Goal: Find specific page/section: Find specific page/section

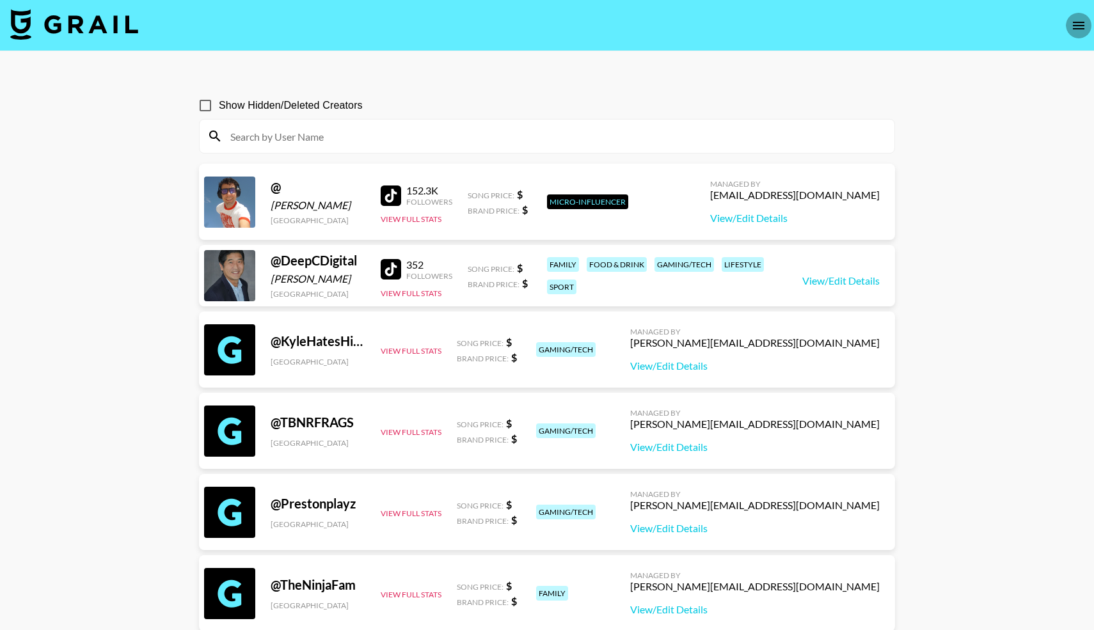
click at [1081, 22] on icon "open drawer" at bounding box center [1079, 26] width 12 height 8
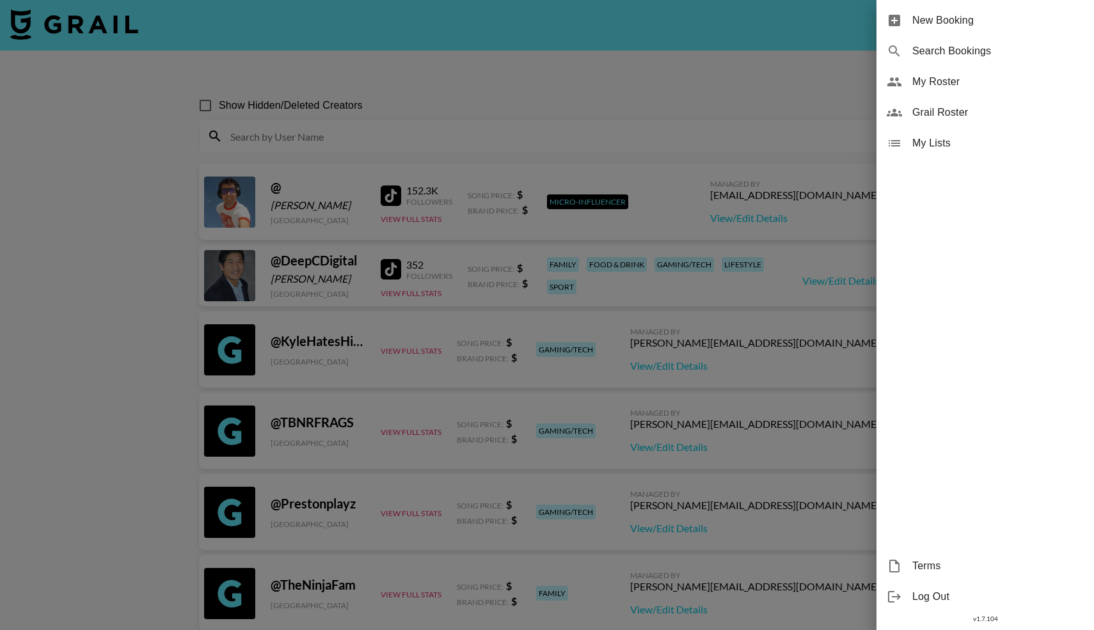
click at [946, 84] on span "My Roster" at bounding box center [997, 81] width 171 height 15
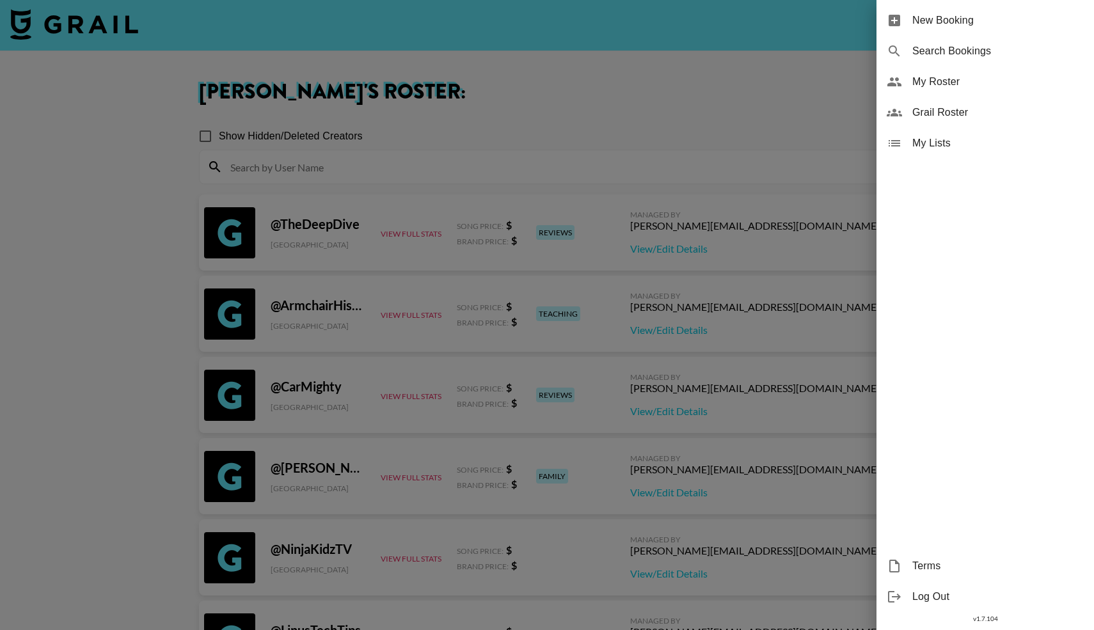
click at [464, 166] on div at bounding box center [547, 315] width 1094 height 630
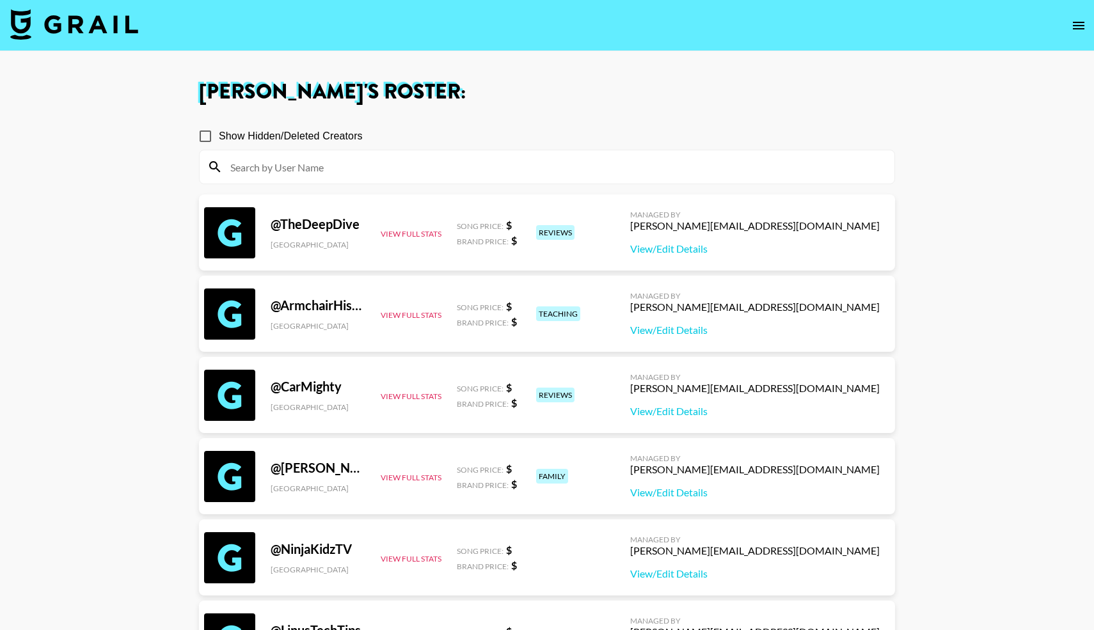
click at [464, 166] on input at bounding box center [555, 167] width 664 height 20
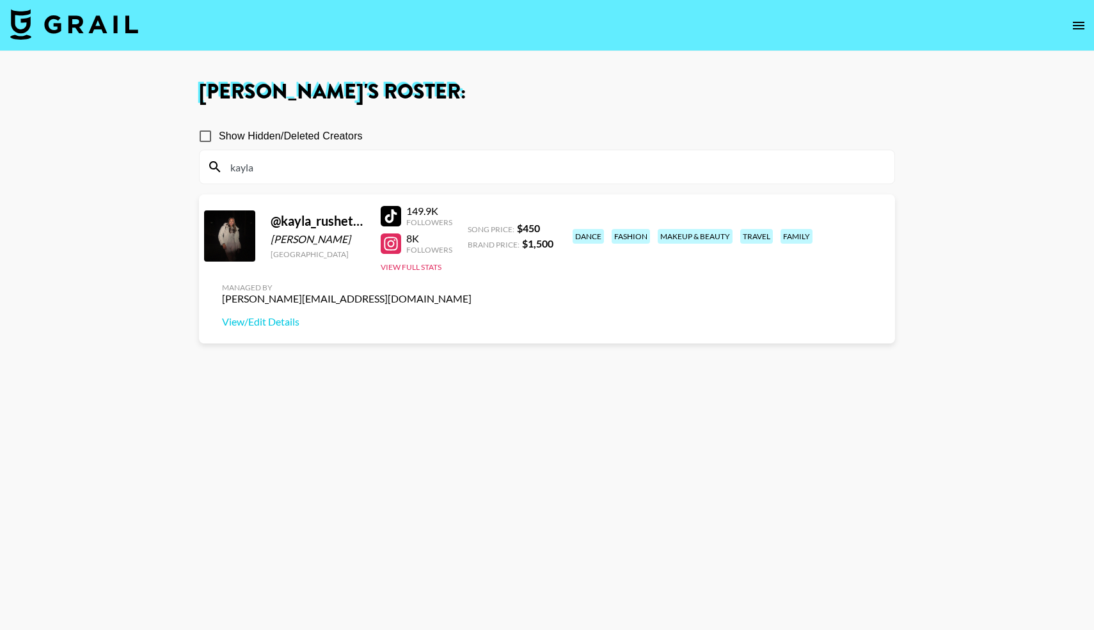
click at [392, 216] on div at bounding box center [391, 216] width 20 height 20
click at [389, 244] on div at bounding box center [391, 244] width 20 height 20
drag, startPoint x: 272, startPoint y: 167, endPoint x: 218, endPoint y: 168, distance: 54.4
click at [218, 168] on div "kayla" at bounding box center [547, 166] width 695 height 33
click at [389, 241] on div at bounding box center [391, 244] width 20 height 20
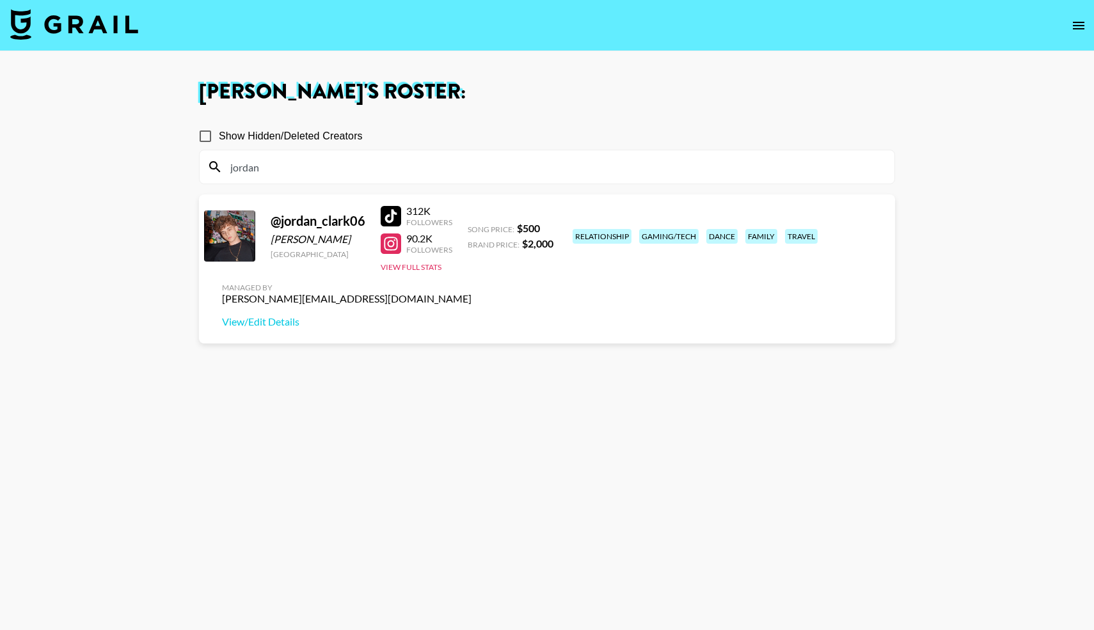
drag, startPoint x: 264, startPoint y: 171, endPoint x: 216, endPoint y: 168, distance: 47.5
click at [216, 168] on div "jordan" at bounding box center [547, 166] width 695 height 33
type input "wet"
click at [396, 240] on div at bounding box center [391, 244] width 20 height 20
drag, startPoint x: 258, startPoint y: 170, endPoint x: 224, endPoint y: 164, distance: 35.0
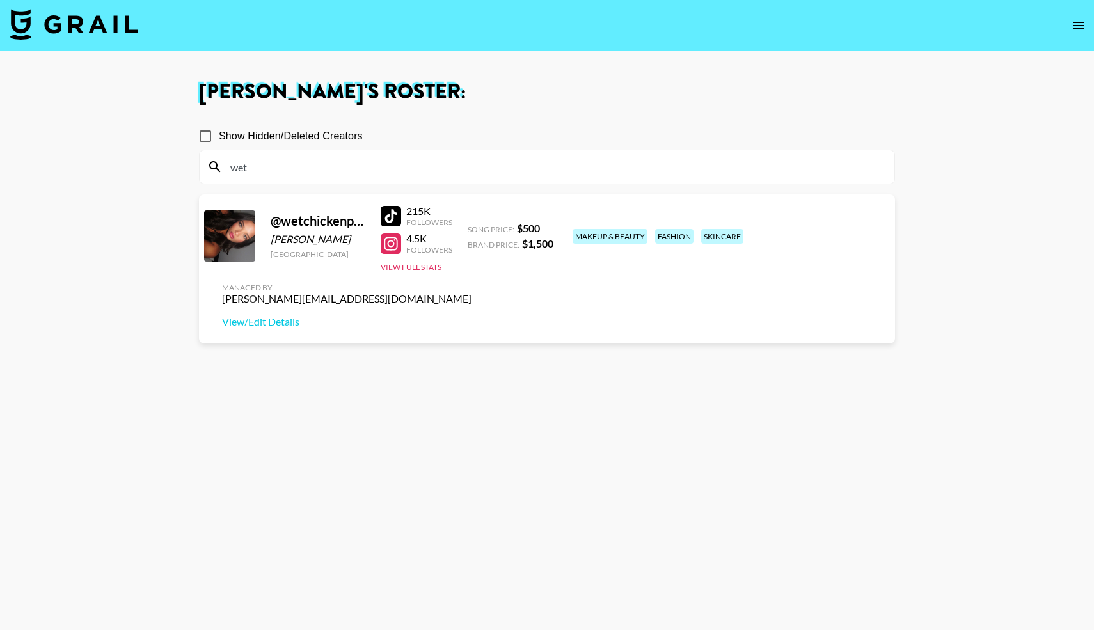
click at [224, 167] on input "wet" at bounding box center [555, 167] width 664 height 20
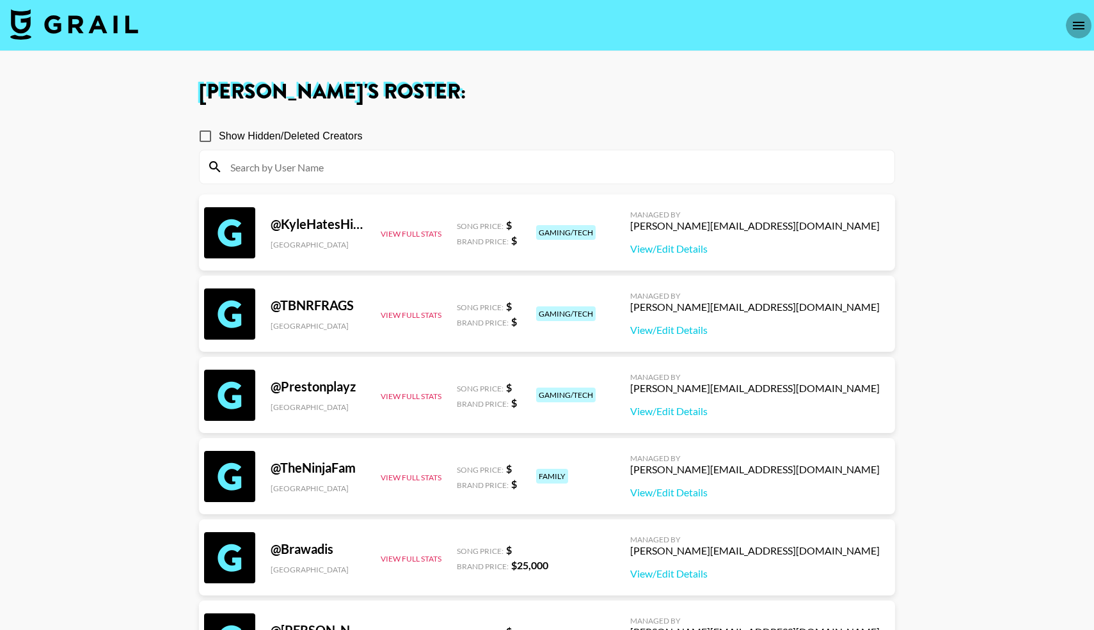
click at [1080, 21] on icon "open drawer" at bounding box center [1078, 25] width 15 height 15
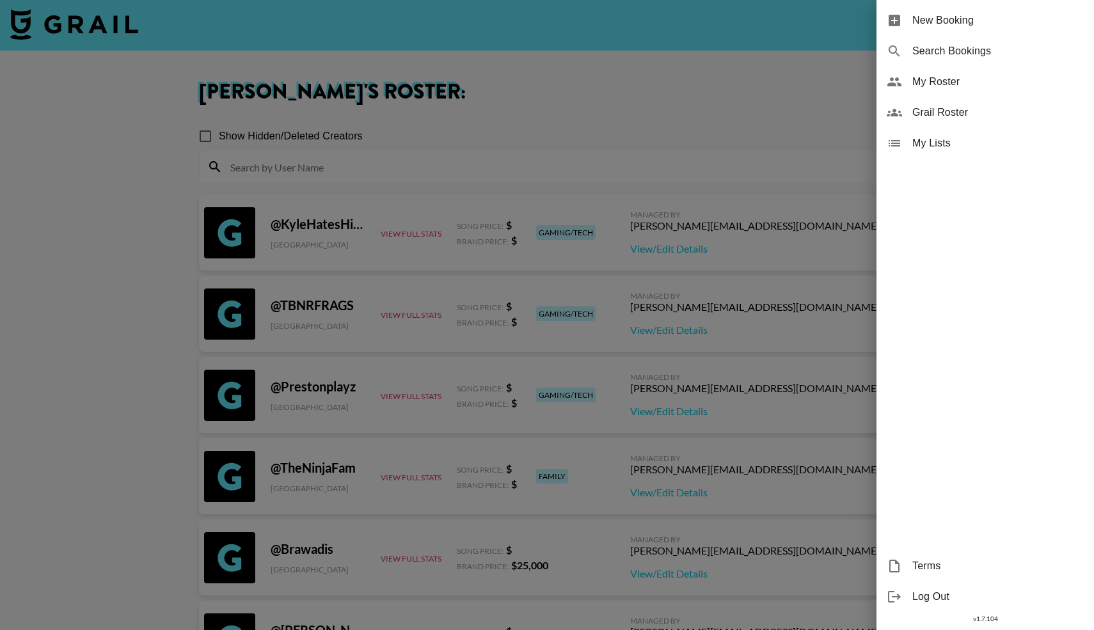
click at [919, 79] on span "My Roster" at bounding box center [997, 81] width 171 height 15
click at [622, 120] on div at bounding box center [547, 315] width 1094 height 630
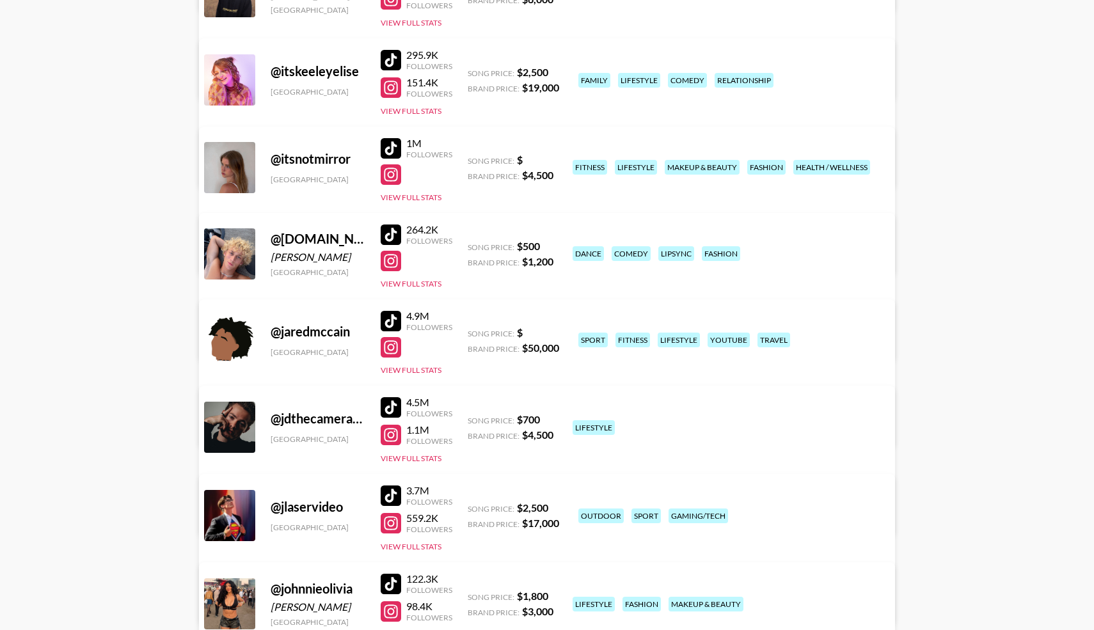
scroll to position [4321, 0]
click at [390, 232] on div at bounding box center [391, 235] width 20 height 20
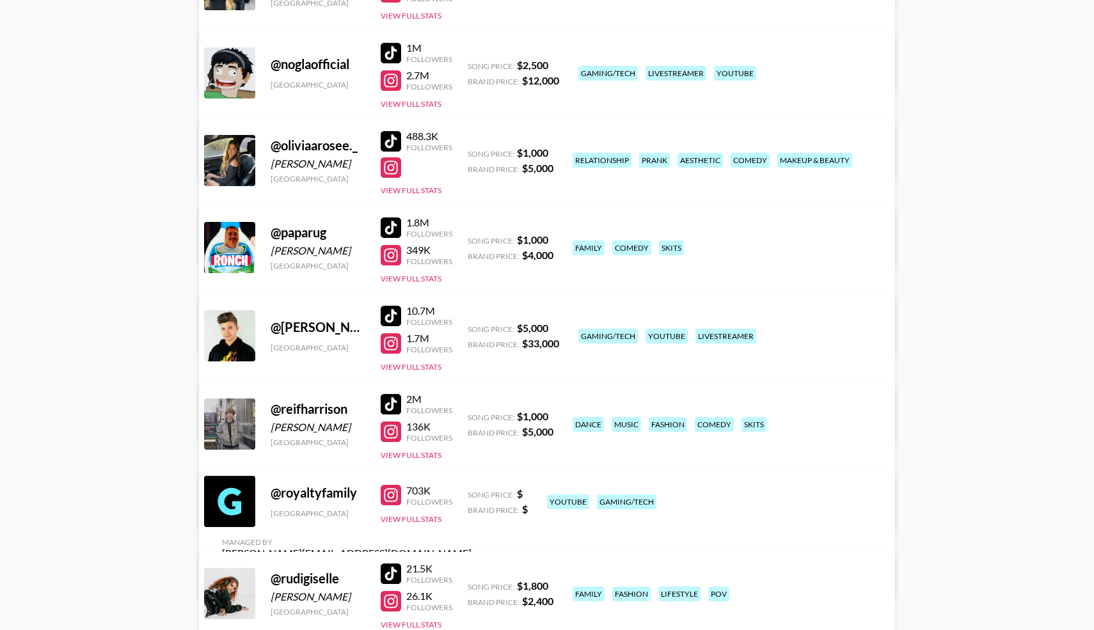
scroll to position [6777, 0]
click at [385, 136] on div at bounding box center [391, 142] width 20 height 20
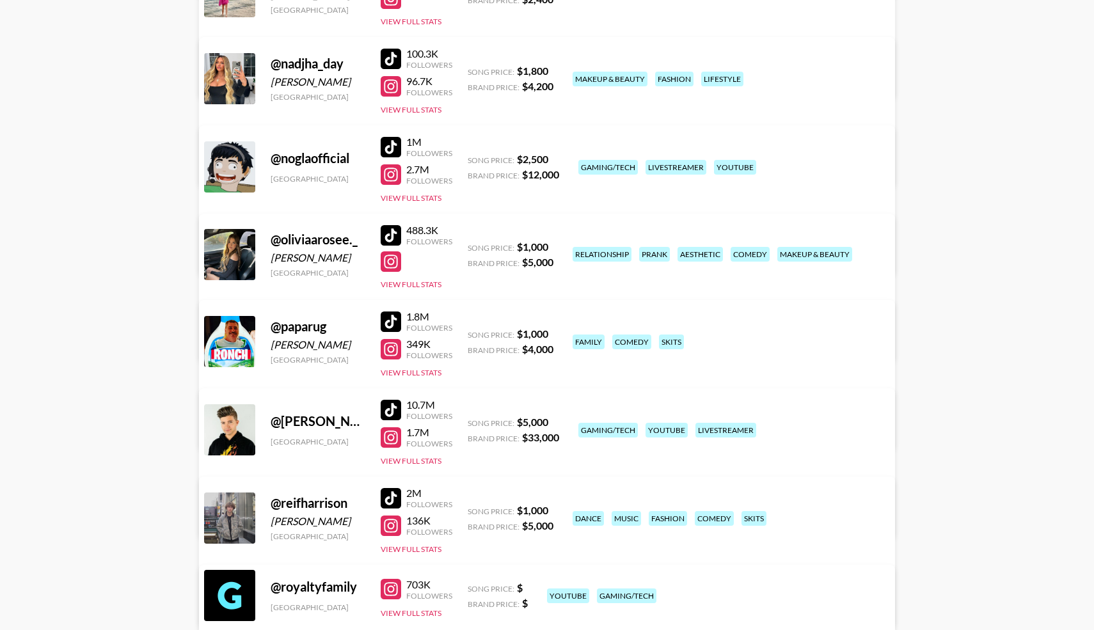
scroll to position [6682, 0]
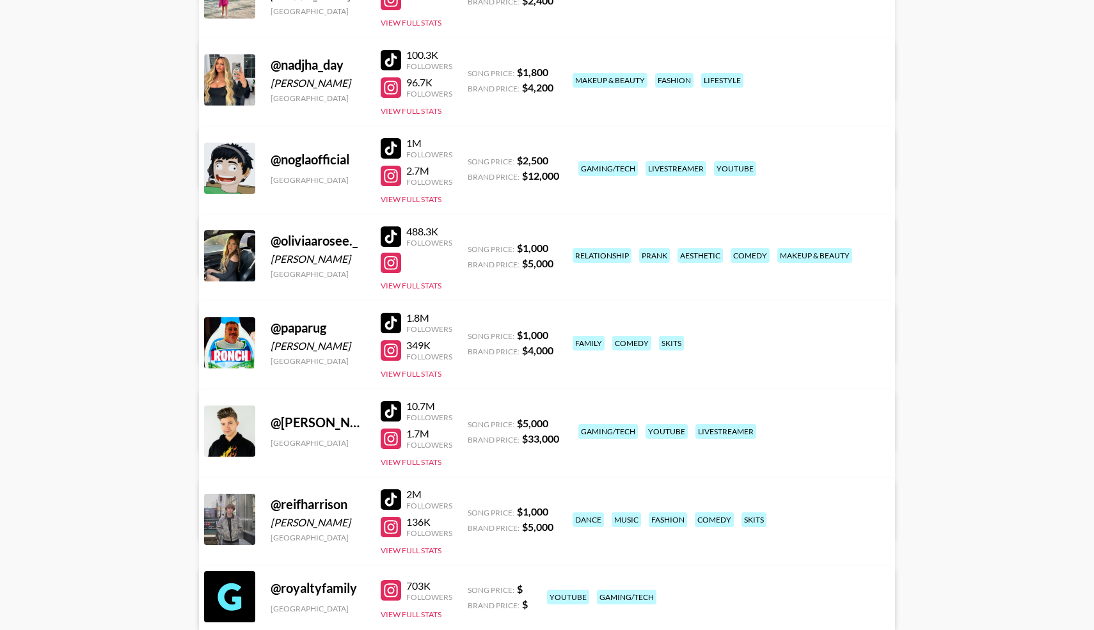
click at [397, 264] on div at bounding box center [391, 263] width 20 height 20
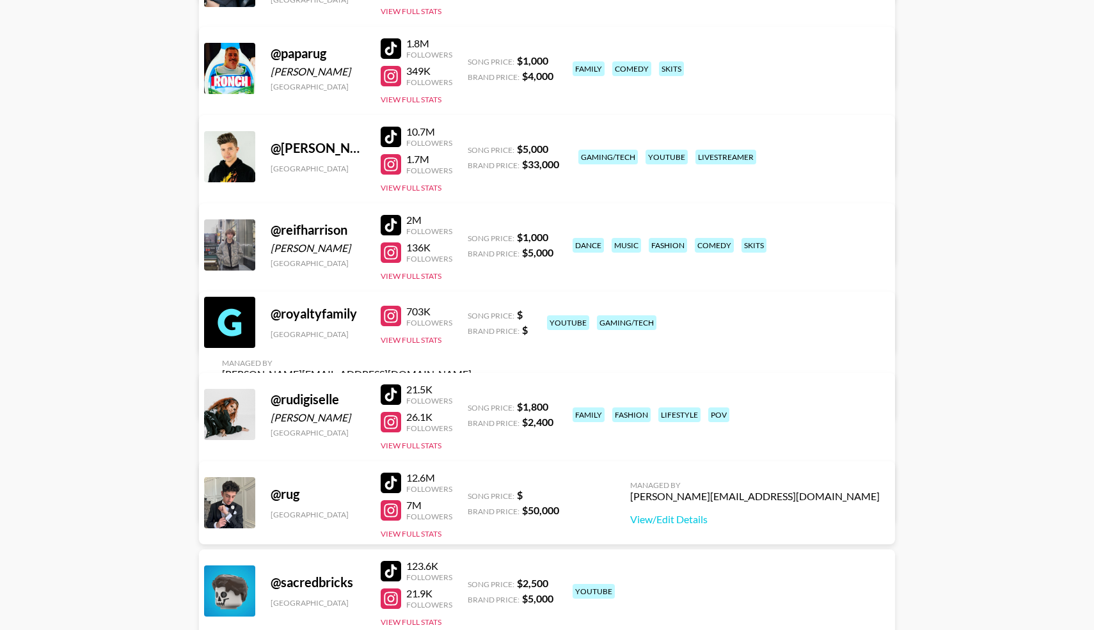
scroll to position [6959, 0]
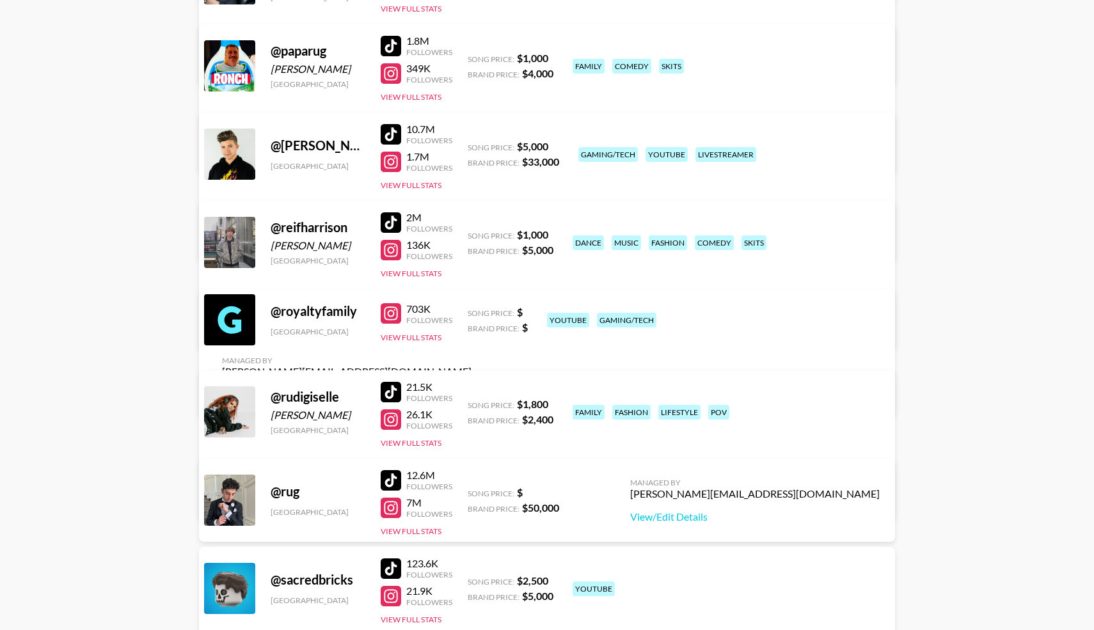
click at [388, 223] on div at bounding box center [391, 222] width 20 height 20
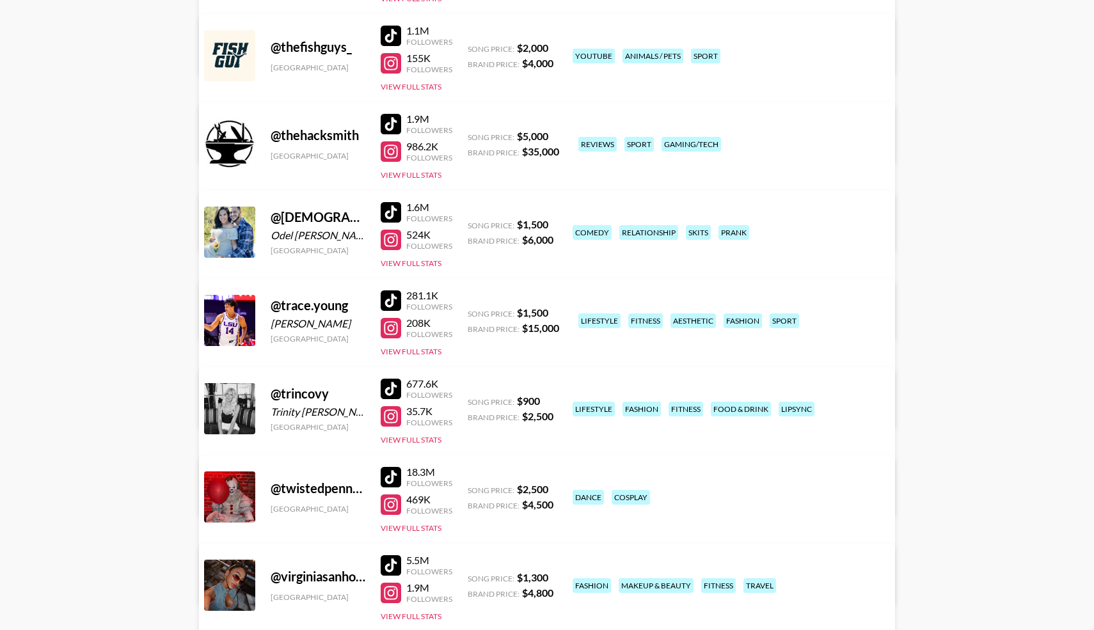
scroll to position [8105, 0]
